Goal: Communication & Community: Answer question/provide support

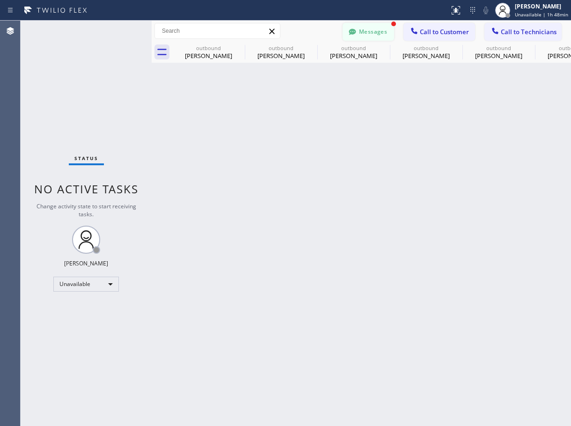
click at [380, 32] on button "Messages" at bounding box center [367, 32] width 51 height 18
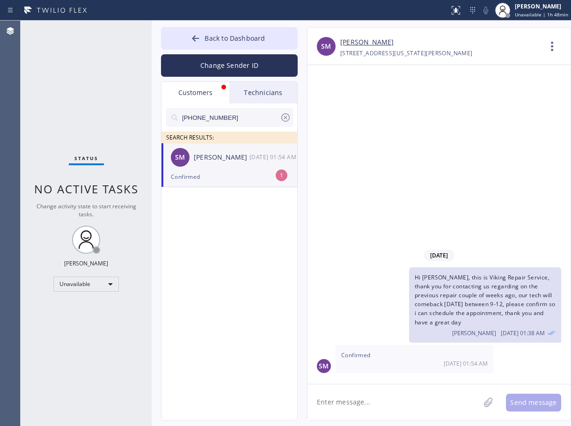
click at [226, 175] on div "Confirmed" at bounding box center [229, 176] width 117 height 11
click at [355, 43] on link "[PERSON_NAME]" at bounding box center [366, 42] width 53 height 11
click at [399, 400] on textarea at bounding box center [393, 402] width 172 height 36
type textarea "thank you for the confirmation already schedule it :)"
click at [522, 402] on button "Send message" at bounding box center [533, 402] width 55 height 18
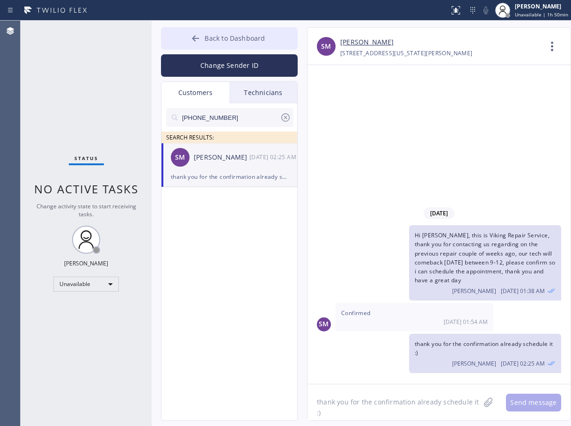
click at [223, 39] on span "Back to Dashboard" at bounding box center [234, 38] width 60 height 9
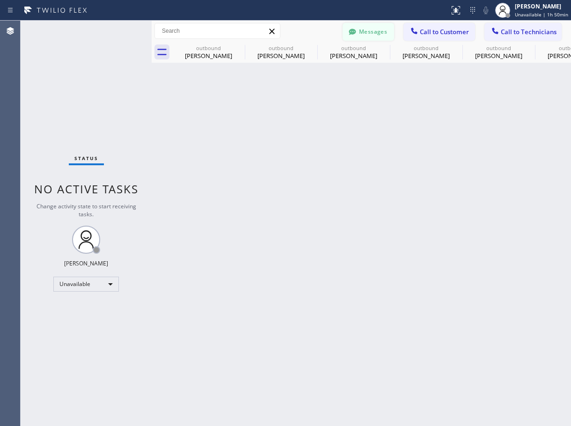
click at [380, 33] on button "Messages" at bounding box center [367, 32] width 51 height 18
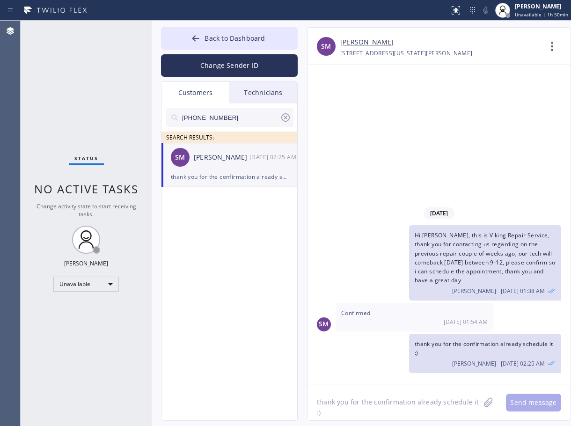
click at [285, 117] on icon at bounding box center [285, 117] width 8 height 8
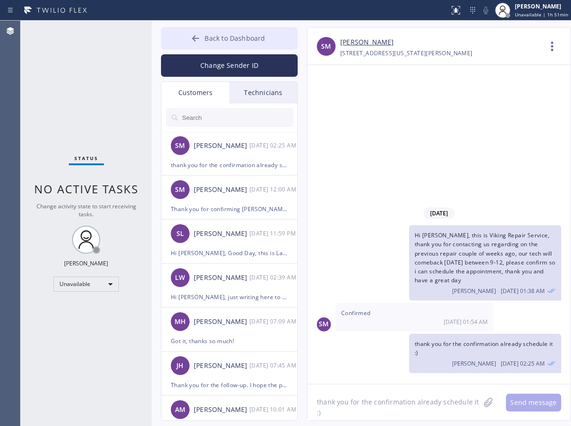
click at [249, 43] on button "Back to Dashboard" at bounding box center [229, 38] width 137 height 22
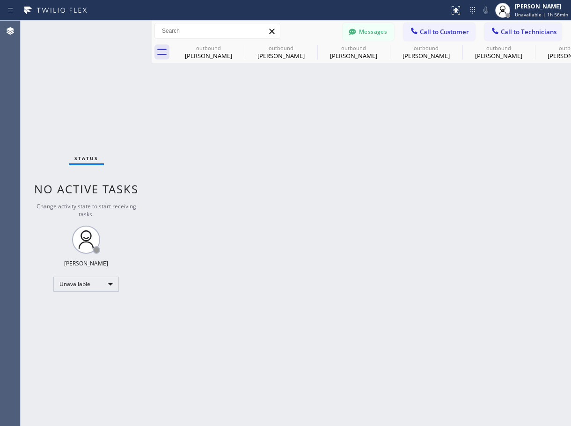
click at [386, 184] on div "Back to Dashboard Change Sender ID Customers Technicians SM [PERSON_NAME] [DATE…" at bounding box center [361, 223] width 419 height 405
click at [295, 174] on div "Back to Dashboard Change Sender ID Customers Technicians SM [PERSON_NAME] [DATE…" at bounding box center [361, 223] width 419 height 405
